Goal: Task Accomplishment & Management: Manage account settings

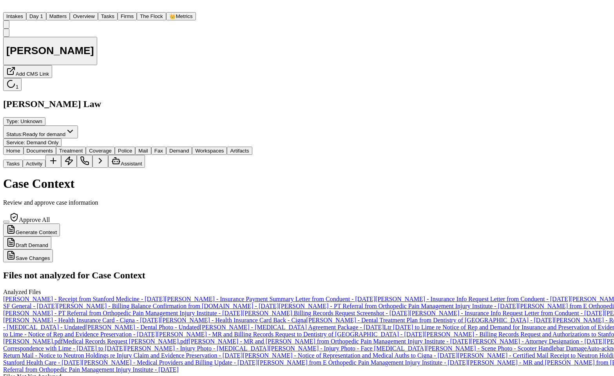
select select "**********"
click at [65, 12] on button "Matters" at bounding box center [58, 16] width 24 height 8
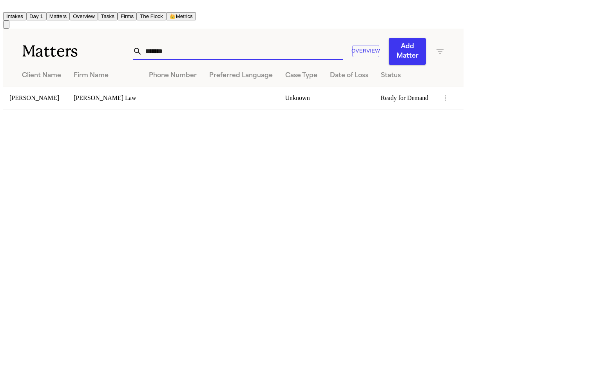
drag, startPoint x: 414, startPoint y: 29, endPoint x: 359, endPoint y: 33, distance: 54.6
click at [359, 38] on div "******* Overview Add Matter" at bounding box center [289, 51] width 312 height 27
drag, startPoint x: 416, startPoint y: 33, endPoint x: 347, endPoint y: 33, distance: 69.8
click at [347, 38] on div "******* Overview Add Matter" at bounding box center [289, 51] width 312 height 27
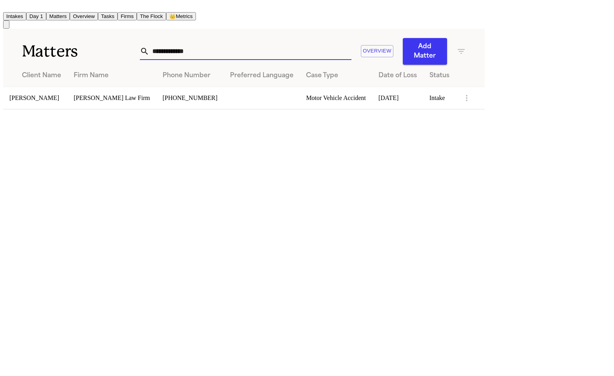
type input "**********"
click at [60, 87] on td "[PERSON_NAME]" at bounding box center [35, 98] width 64 height 22
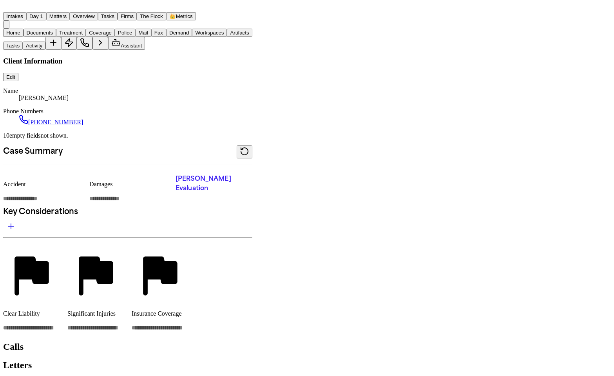
type textarea "*"
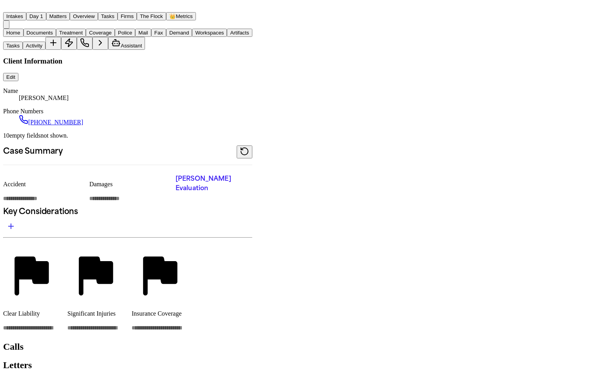
type textarea "*"
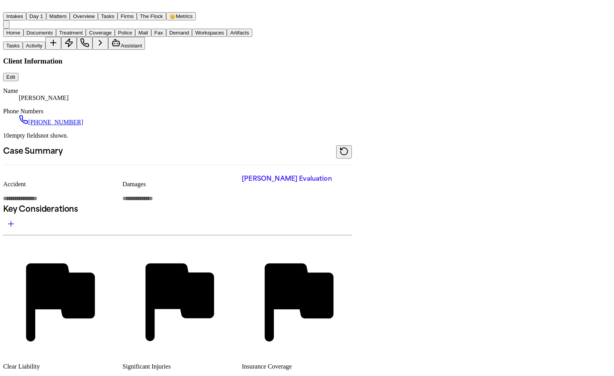
type textarea "*"
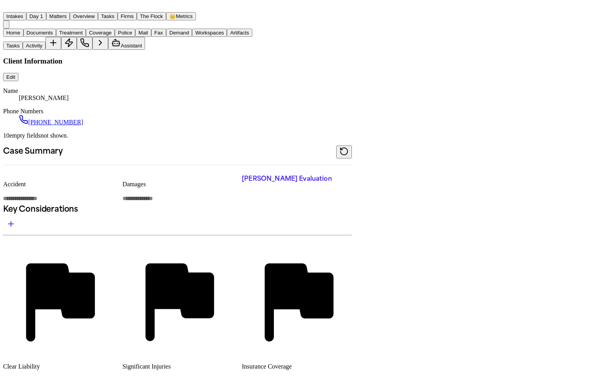
type textarea "*"
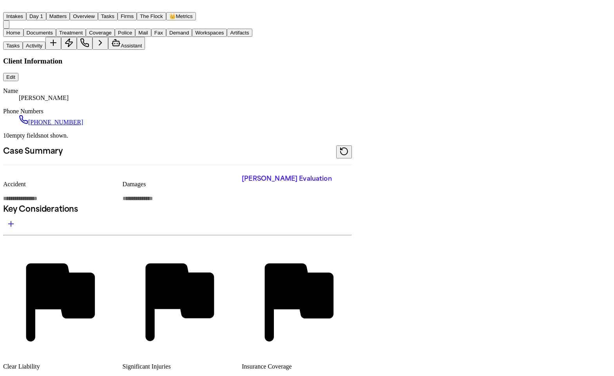
type textarea "*"
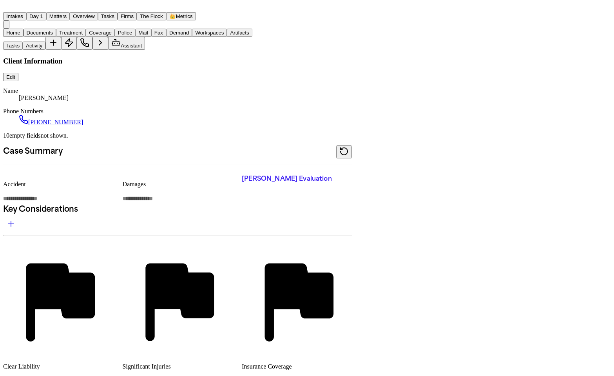
type textarea "*"
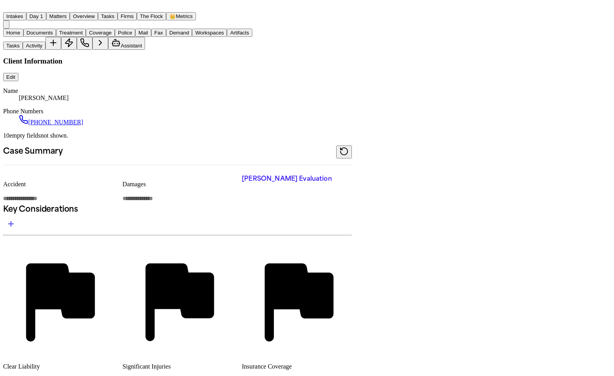
type textarea "*"
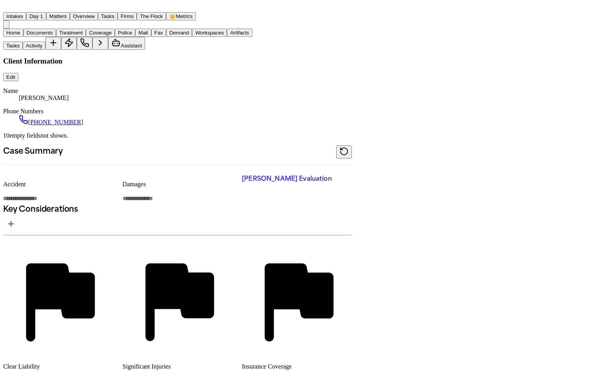
type textarea "*"
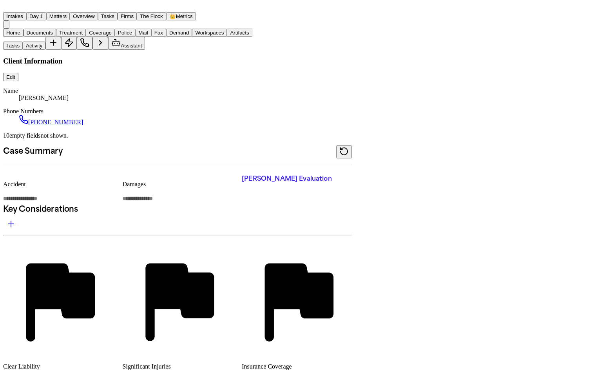
type textarea "*"
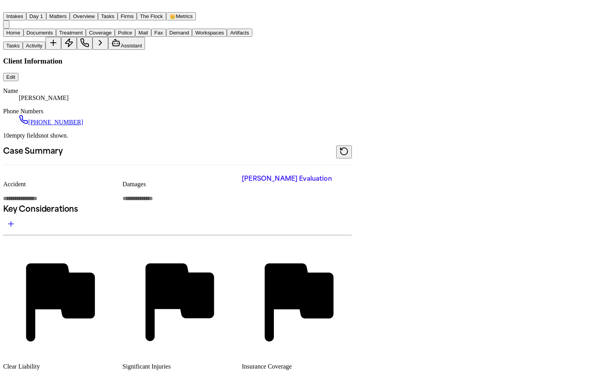
type textarea "*"
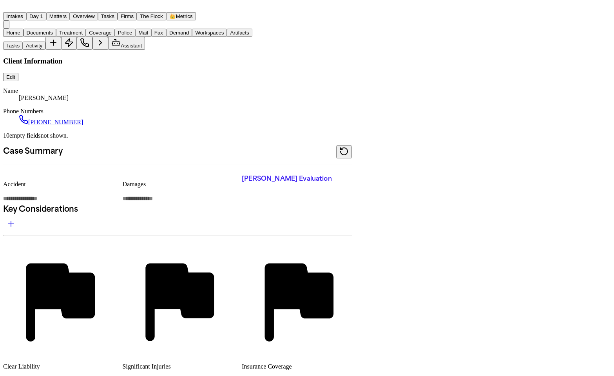
type textarea "*"
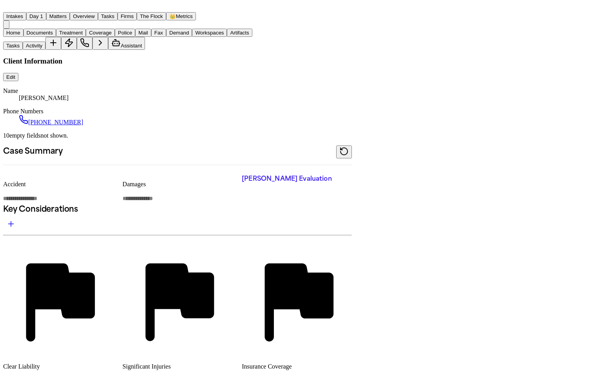
type textarea "*"
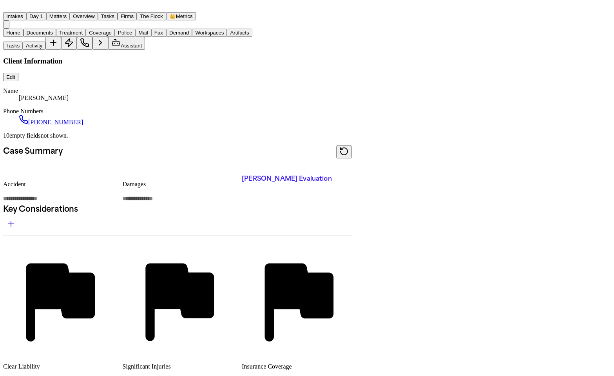
type textarea "*"
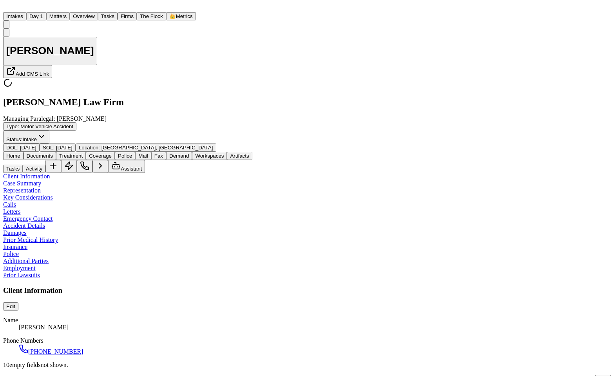
type textarea "*"
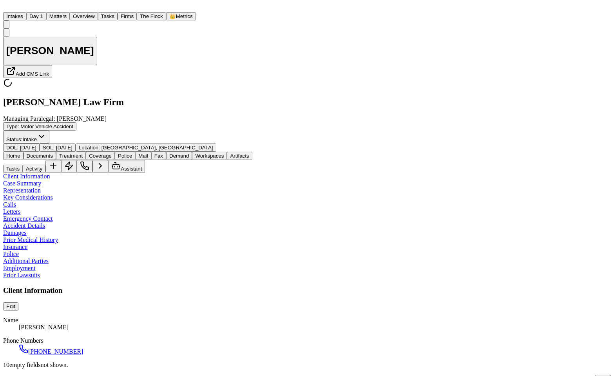
type textarea "*"
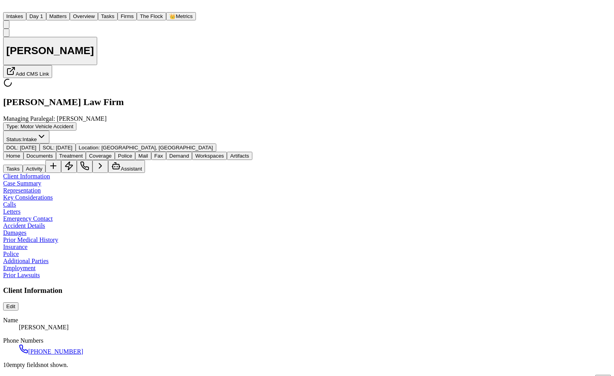
type textarea "*"
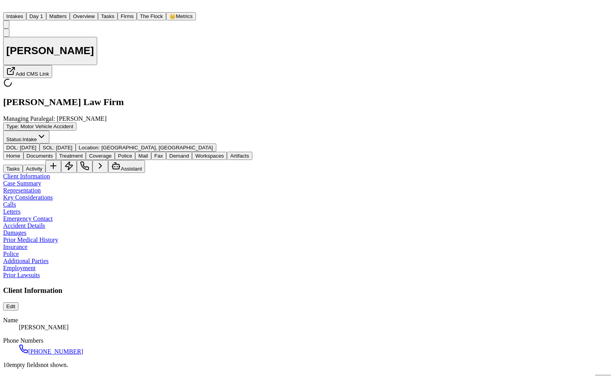
type textarea "*"
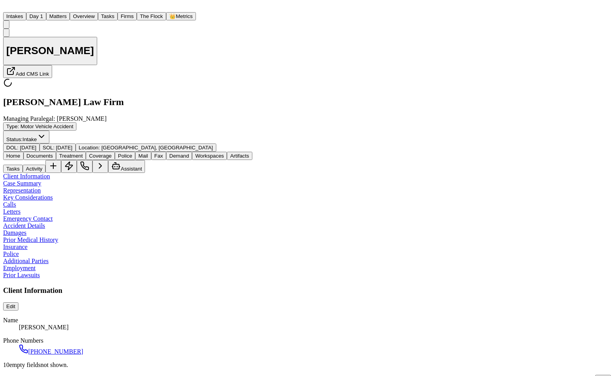
type textarea "*"
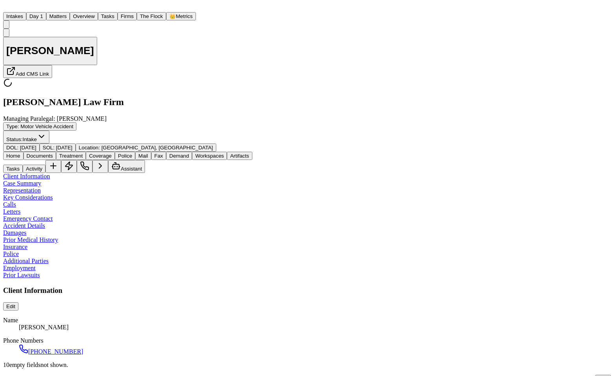
type textarea "*"
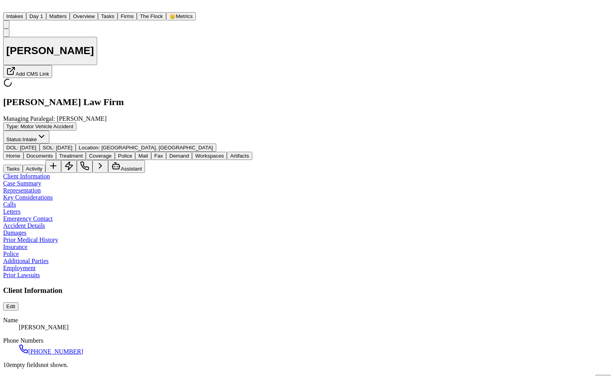
type textarea "*"
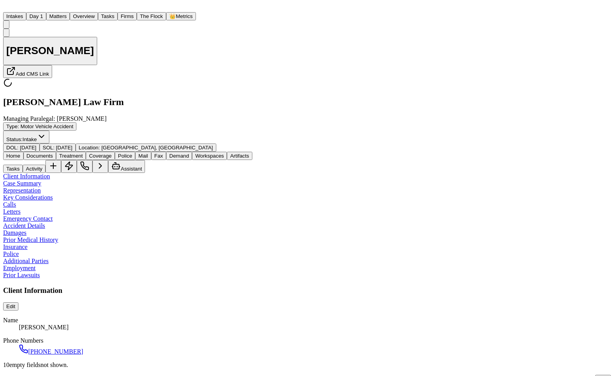
type textarea "*"
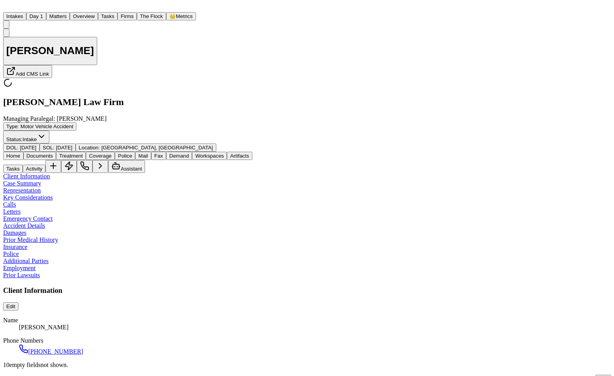
type textarea "*"
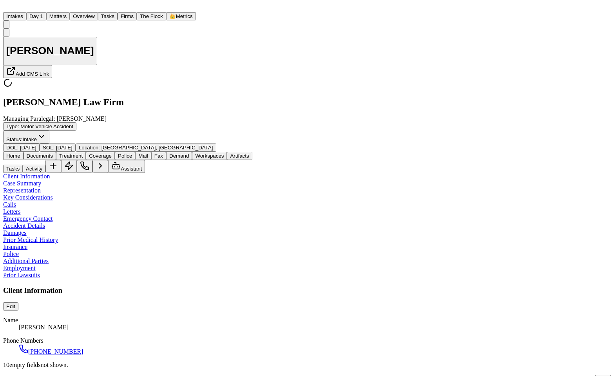
type textarea "*"
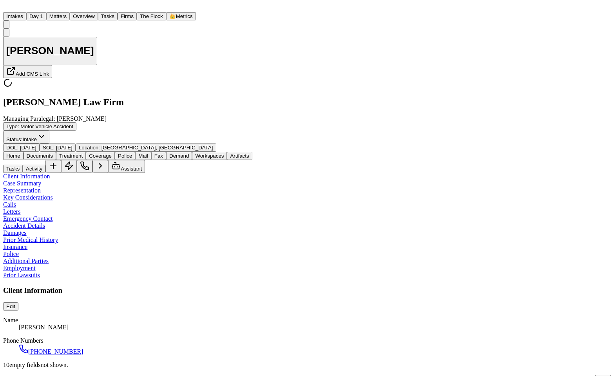
type textarea "*"
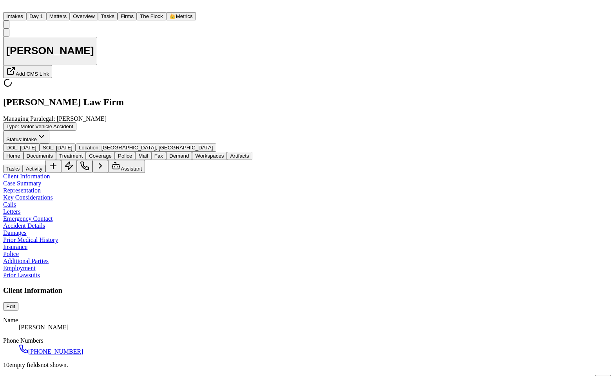
type textarea "*"
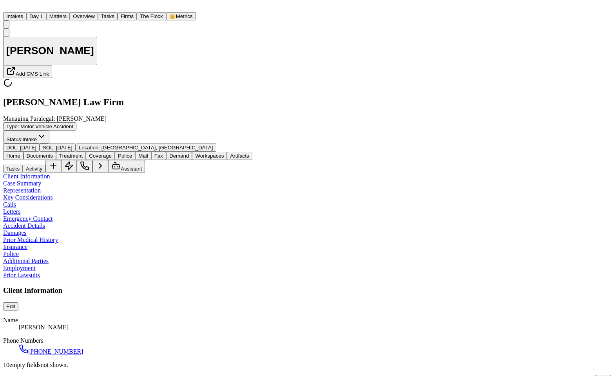
type textarea "*"
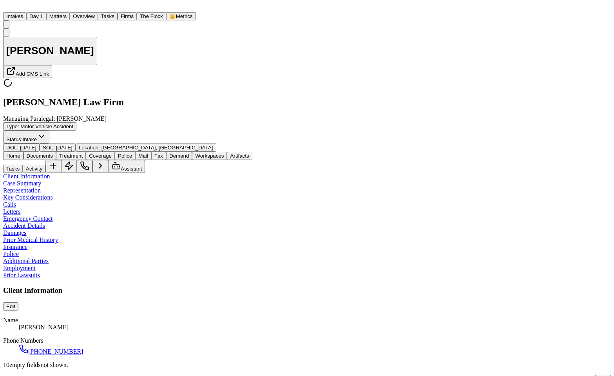
type textarea "*"
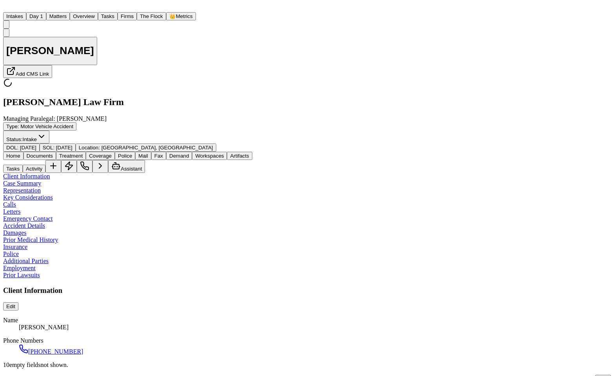
type textarea "*"
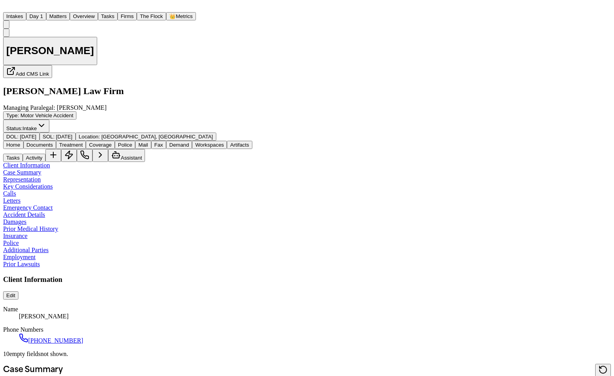
type textarea "*"
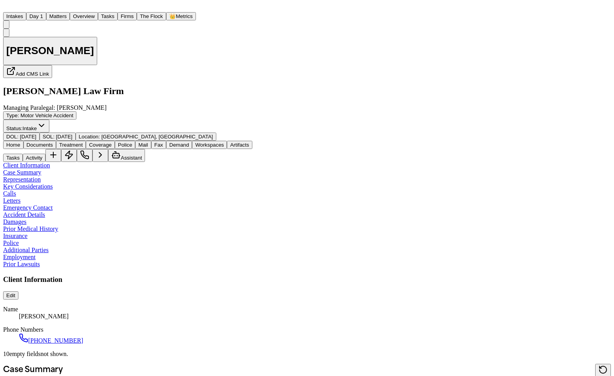
type textarea "*"
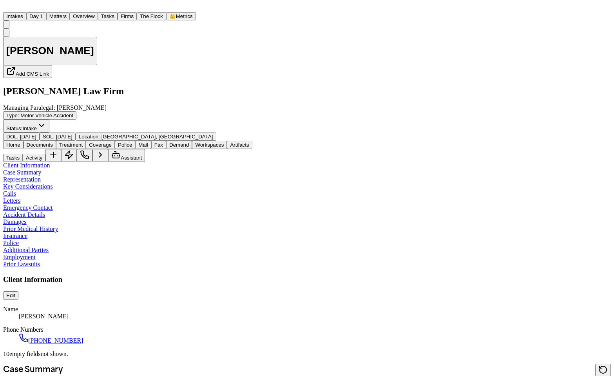
type textarea "*"
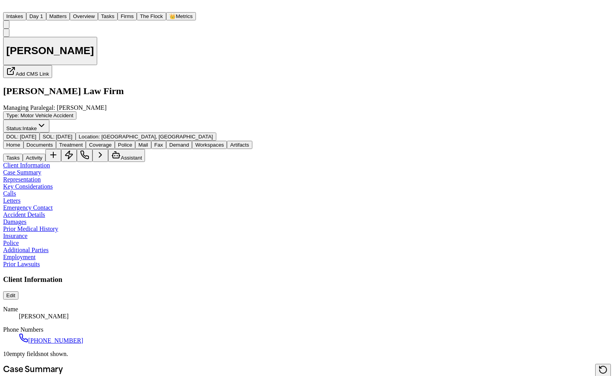
type textarea "*"
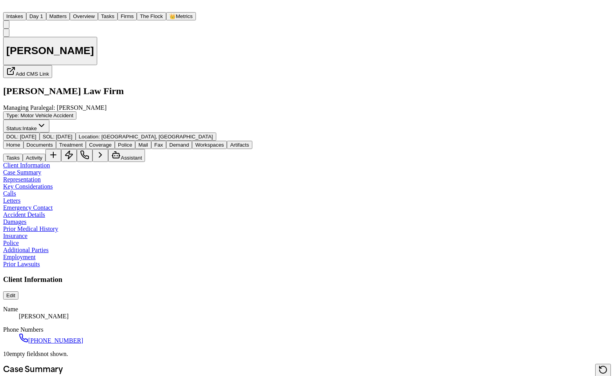
type textarea "*"
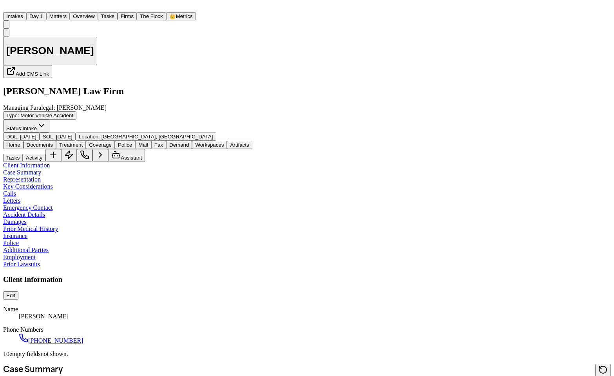
type textarea "*"
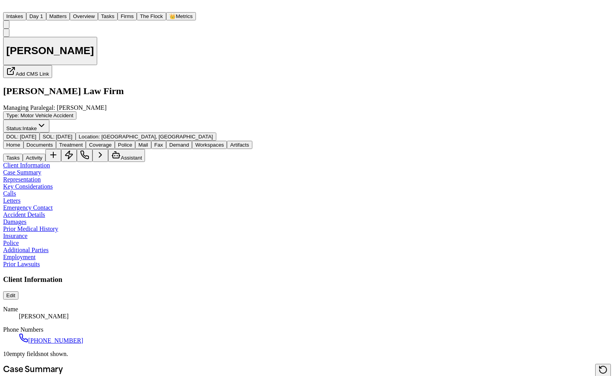
type textarea "*"
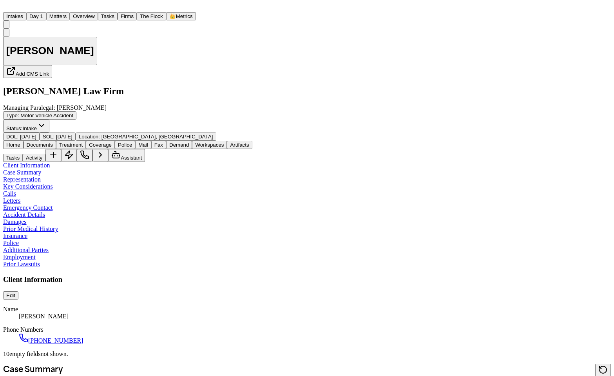
type textarea "*"
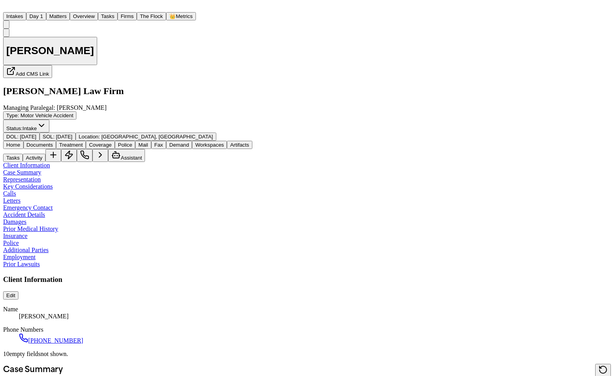
type textarea "*"
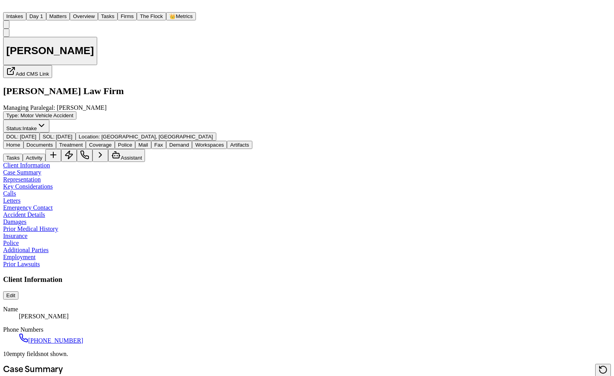
type textarea "*"
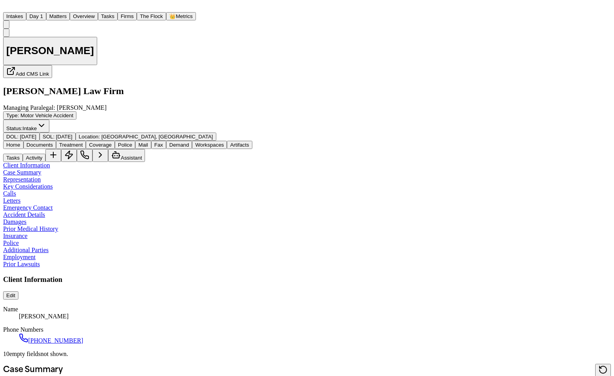
type textarea "*"
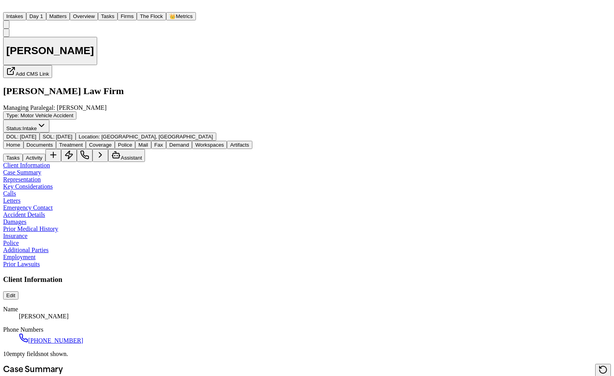
type textarea "*"
click at [35, 142] on span "Documents" at bounding box center [40, 145] width 26 height 6
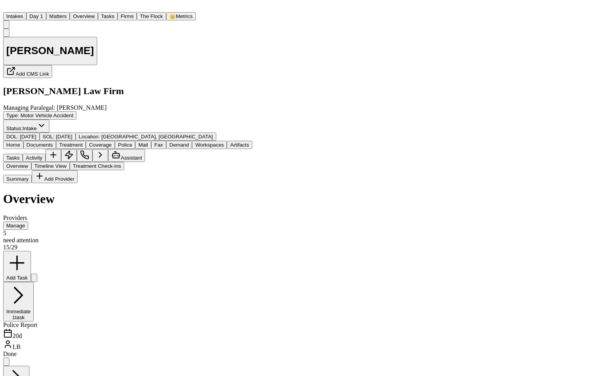
click at [66, 142] on span "Treatment" at bounding box center [71, 145] width 24 height 6
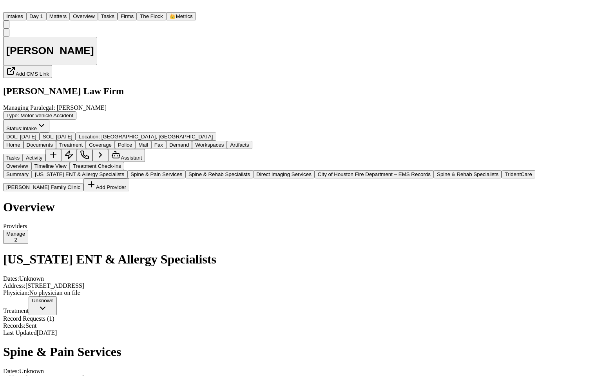
scroll to position [702, 0]
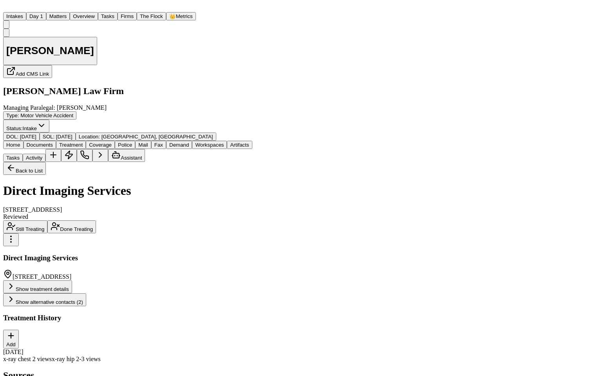
click at [46, 162] on button "Back to List" at bounding box center [24, 168] width 43 height 13
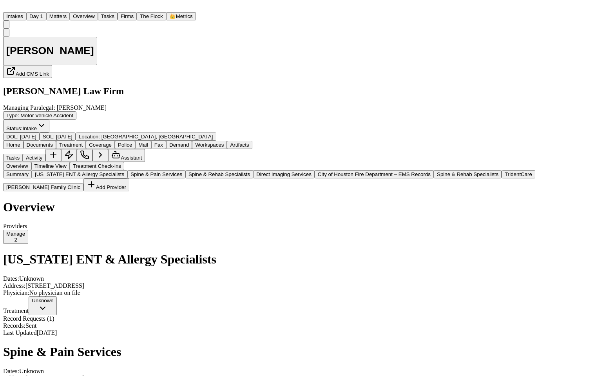
click at [33, 142] on span "Documents" at bounding box center [40, 145] width 26 height 6
